Goal: Obtain resource: Obtain resource

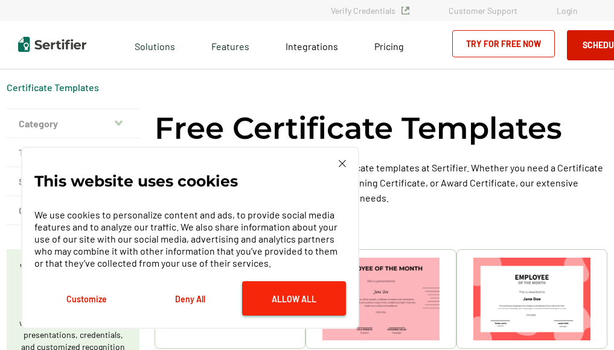
click at [296, 296] on button "Allow All" at bounding box center [294, 298] width 104 height 34
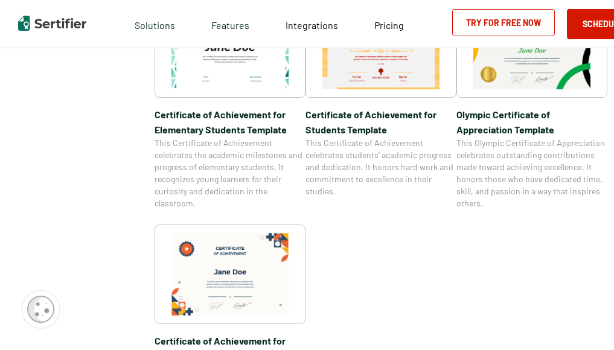
scroll to position [905, 0]
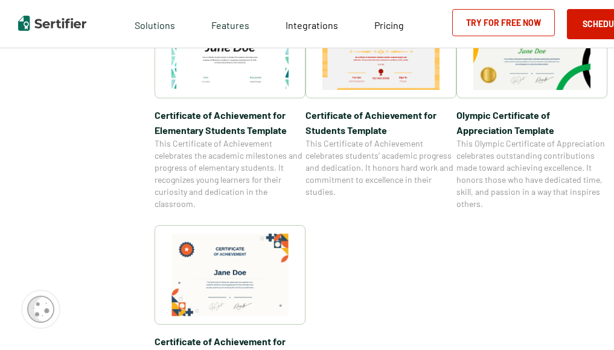
click at [239, 77] on img at bounding box center [229, 48] width 117 height 83
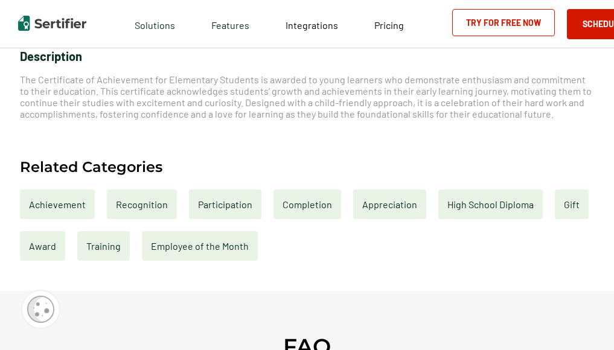
scroll to position [483, 0]
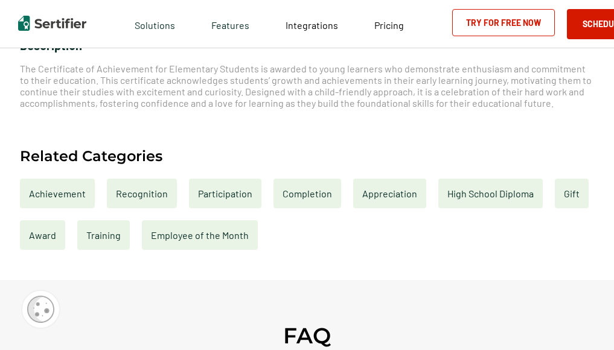
click at [44, 240] on div "Award" at bounding box center [42, 235] width 45 height 30
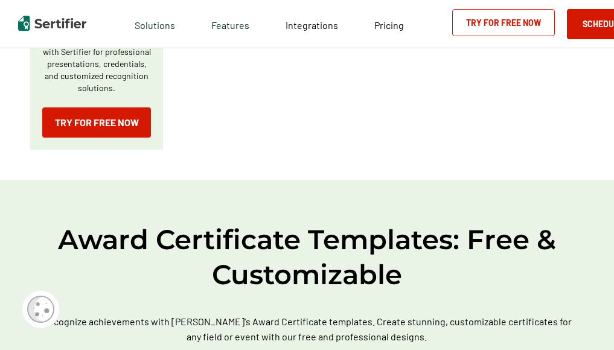
click at [44, 240] on div "Certificate Templates Award Certificate Templates Category Achievement Recognit…" at bounding box center [307, 166] width 614 height 1257
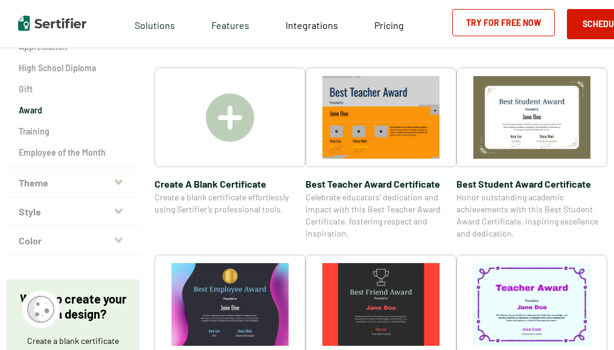
scroll to position [181, 0]
